Goal: Transaction & Acquisition: Book appointment/travel/reservation

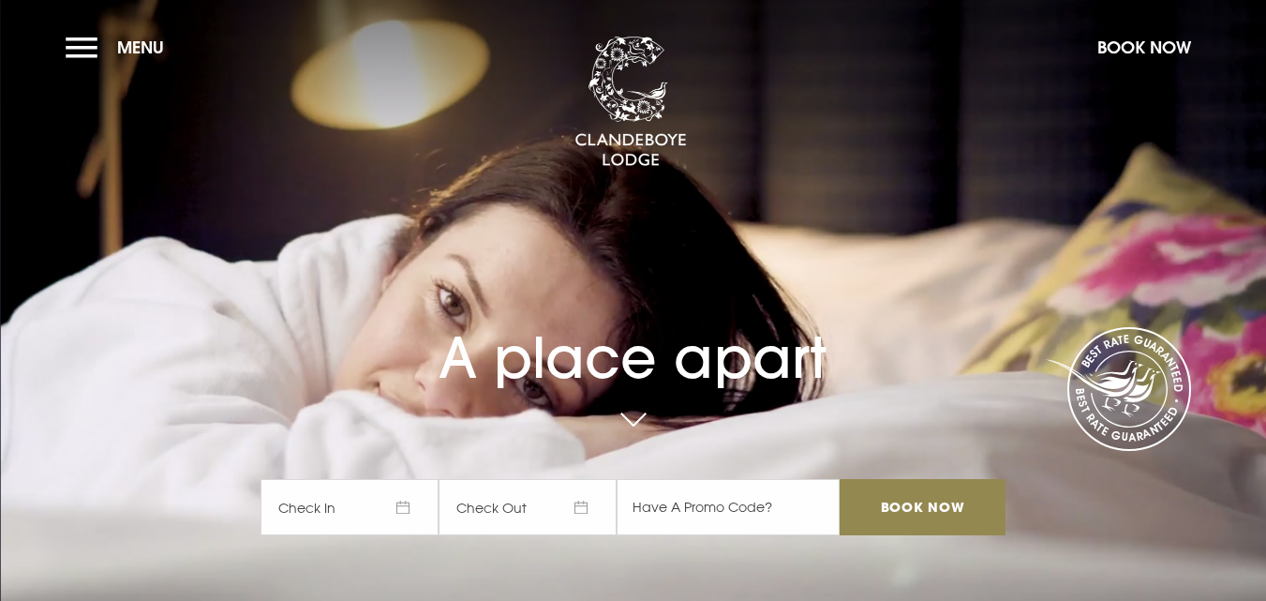
click at [409, 508] on span "Check In" at bounding box center [350, 507] width 178 height 56
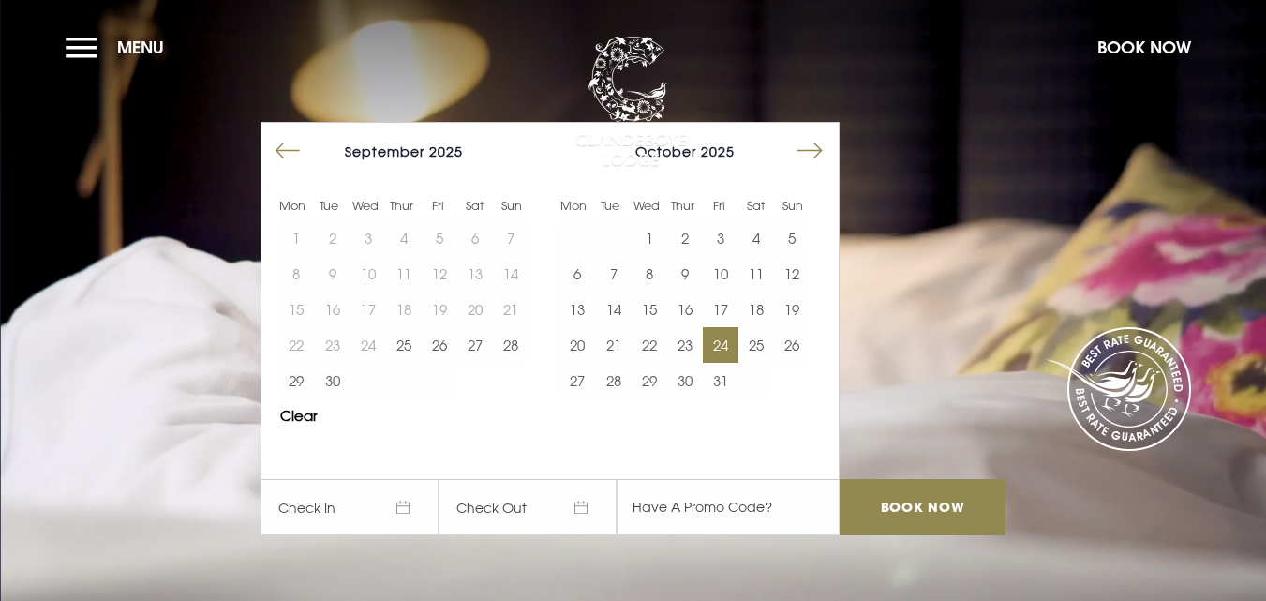
click at [730, 346] on button "24" at bounding box center [721, 345] width 36 height 36
click at [763, 348] on button "25" at bounding box center [757, 345] width 36 height 36
click at [724, 512] on input "text" at bounding box center [728, 507] width 223 height 56
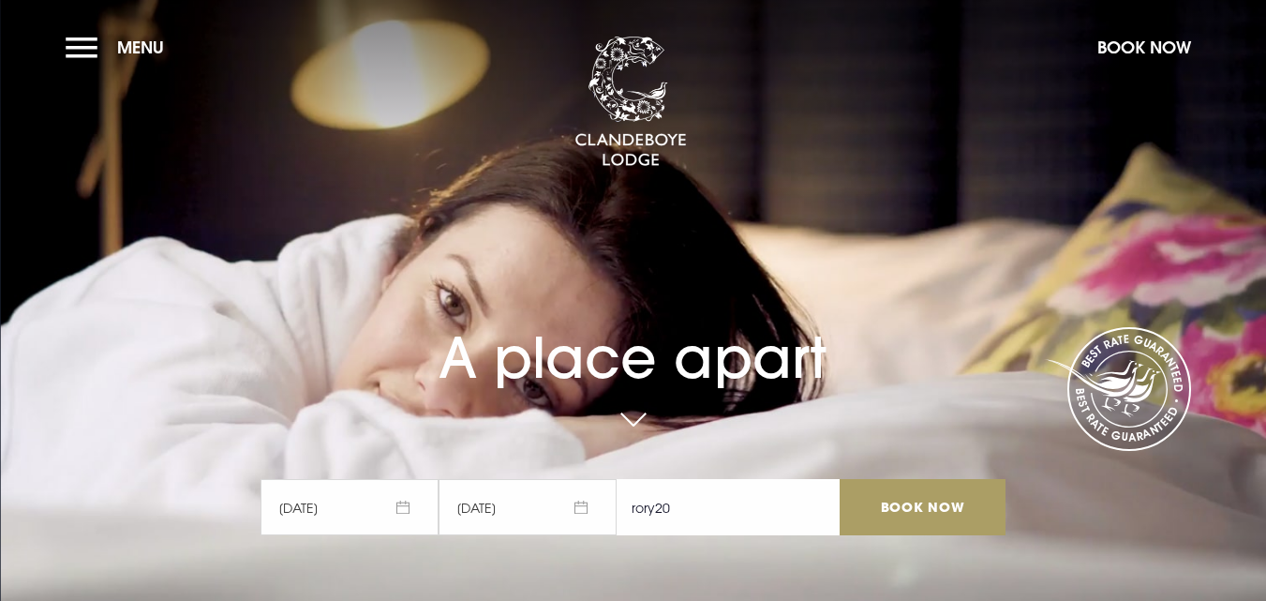
type input "rory20"
click at [922, 508] on input "Book Now" at bounding box center [922, 507] width 165 height 56
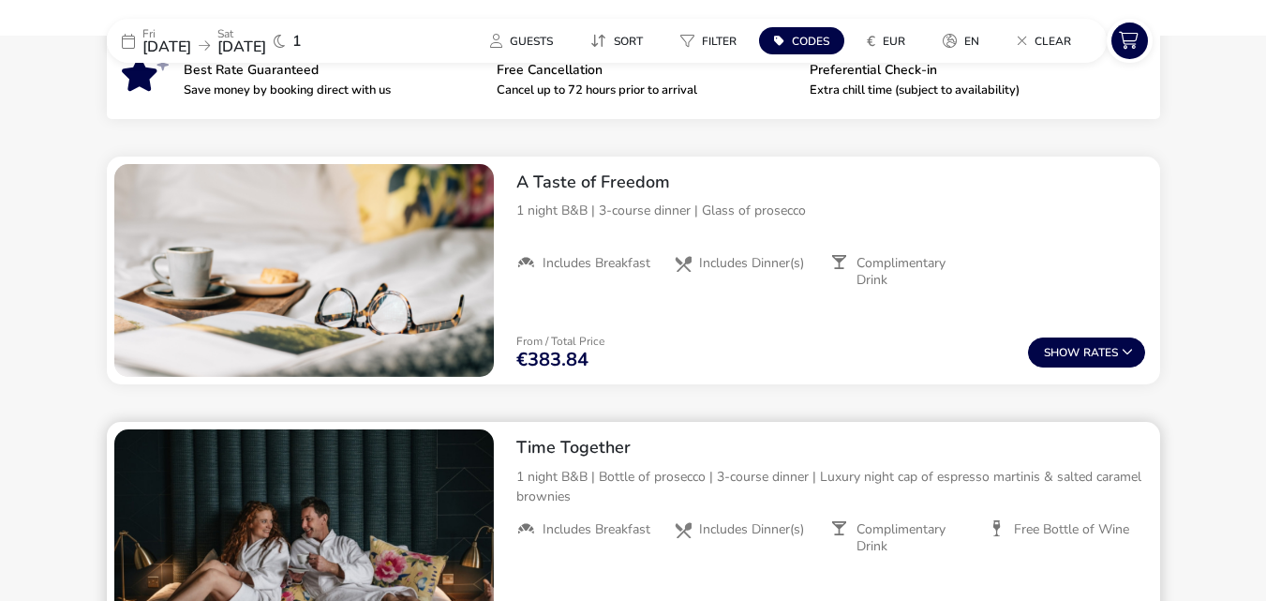
scroll to position [711, 0]
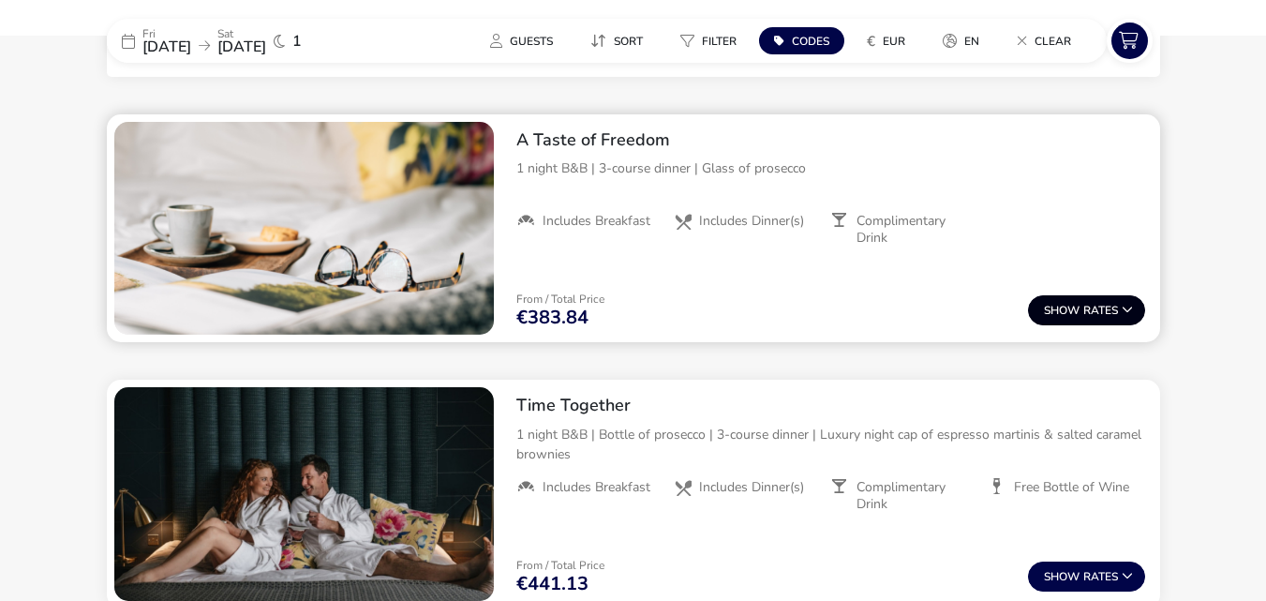
click at [1082, 305] on button "Show Rates" at bounding box center [1086, 310] width 117 height 30
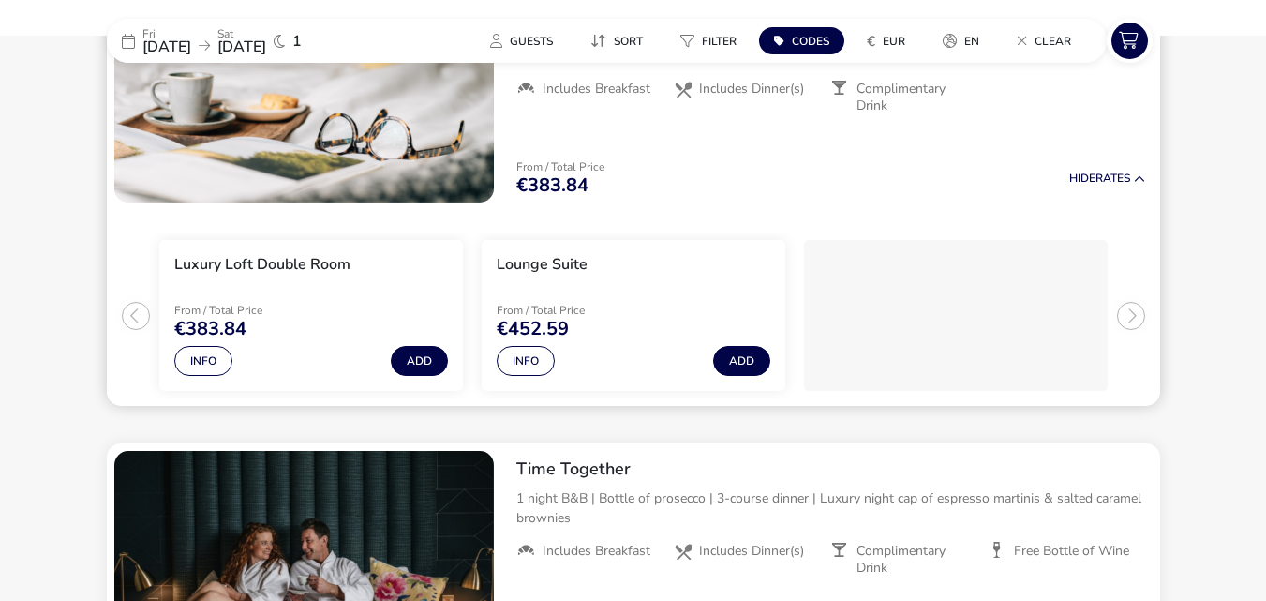
scroll to position [638, 0]
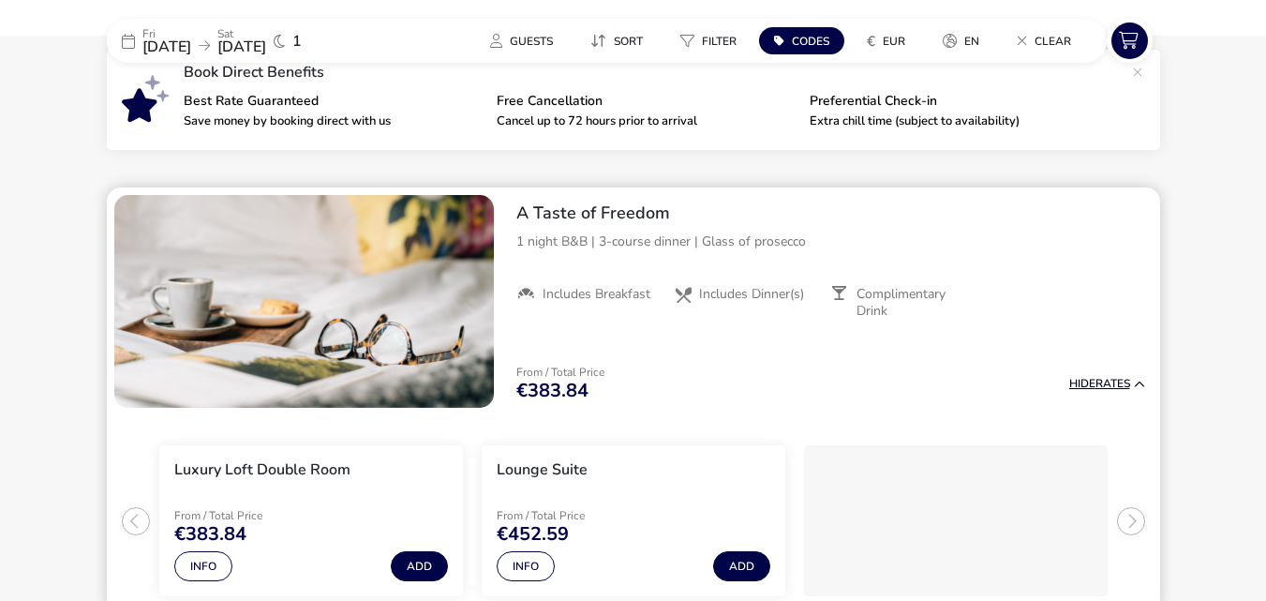
click at [1139, 381] on icon at bounding box center [1139, 384] width 11 height 11
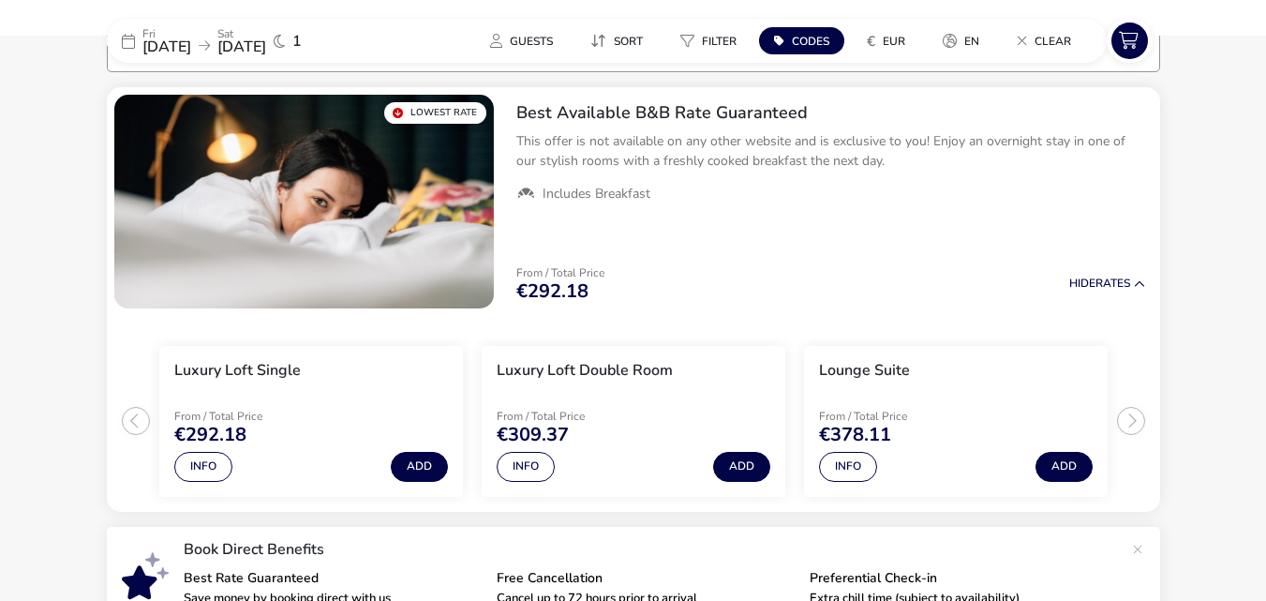
scroll to position [0, 0]
